Goal: Check status

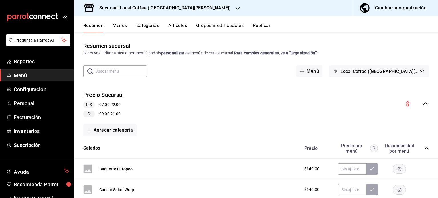
click at [78, 19] on div "Resumen Menús Categorías Artículos Grupos modificadores Publicar" at bounding box center [256, 24] width 364 height 17
click at [22, 66] on link "Reportes" at bounding box center [37, 61] width 74 height 12
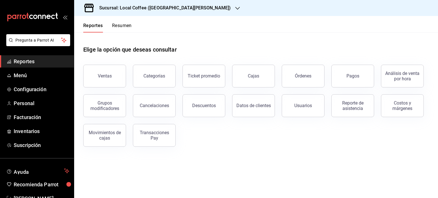
click at [127, 25] on button "Resumen" at bounding box center [122, 28] width 20 height 10
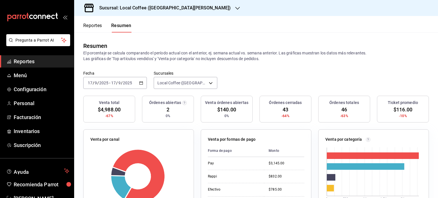
click at [82, 95] on div "Fecha [DATE] [DATE] - [DATE] [DATE] Sucursales Local Coffee ([GEOGRAPHIC_DATA][…" at bounding box center [256, 83] width 364 height 25
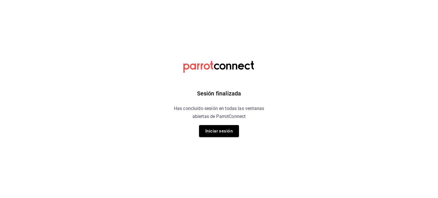
click at [56, 0] on html "Sesión finalizada Has concluido sesión en todas las ventanas abiertas de Parrot…" at bounding box center [219, 0] width 438 height 0
